Goal: Task Accomplishment & Management: Manage account settings

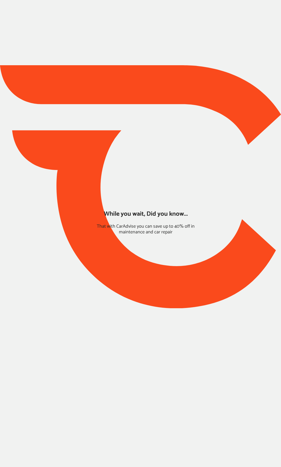
type input "*****"
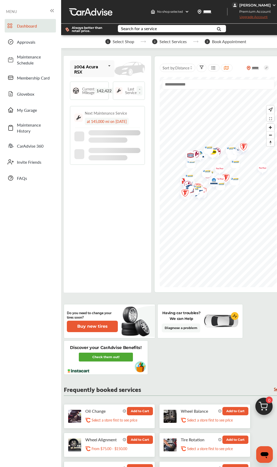
drag, startPoint x: 28, startPoint y: 108, endPoint x: 45, endPoint y: 117, distance: 19.3
click at [28, 108] on span "My Garage" at bounding box center [35, 110] width 36 height 6
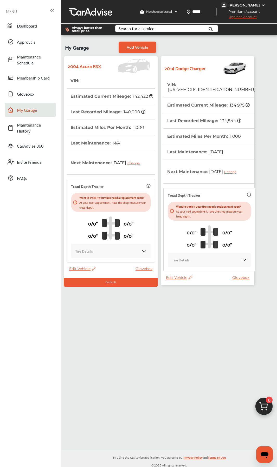
click at [196, 135] on th "Estimated Miles Per Month : 1,000" at bounding box center [204, 136] width 74 height 15
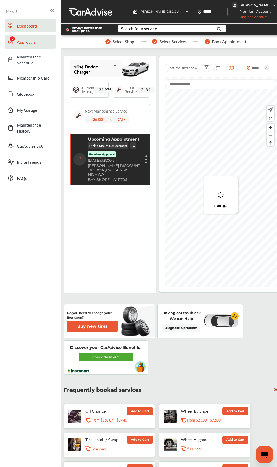
click at [20, 40] on span "Approvals" at bounding box center [35, 42] width 36 height 6
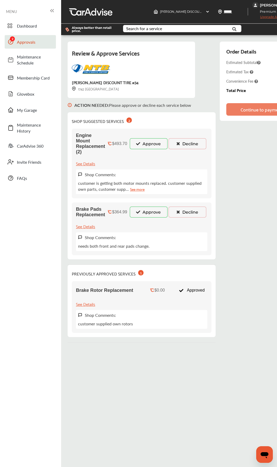
click at [148, 214] on button "Approve" at bounding box center [149, 212] width 38 height 11
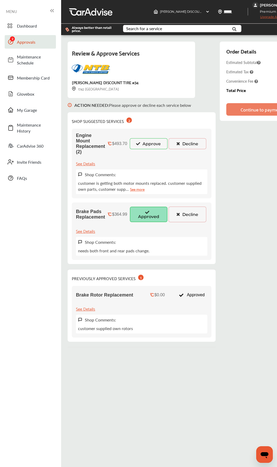
click at [143, 144] on button "Approve" at bounding box center [149, 143] width 38 height 11
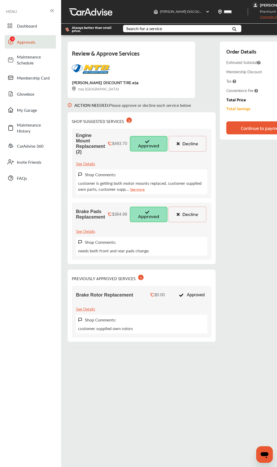
click at [240, 127] on div "Continue to payment" at bounding box center [262, 127] width 44 height 5
